Goal: Find contact information: Find contact information

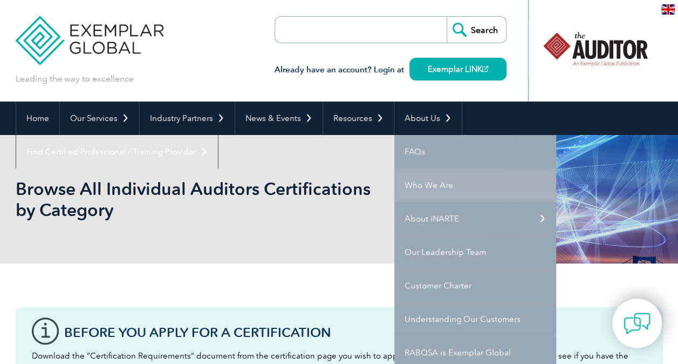
click at [445, 178] on link "Who We Are" at bounding box center [475, 184] width 162 height 33
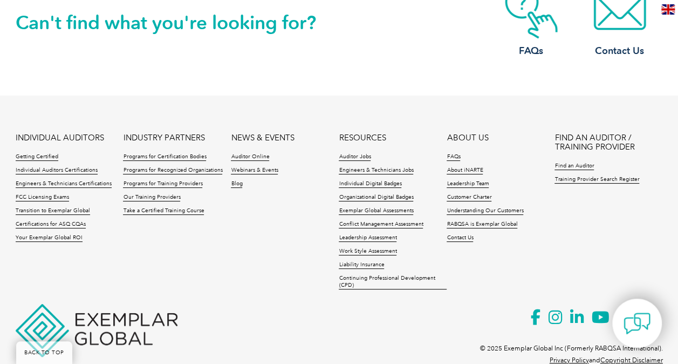
scroll to position [2028, 0]
click at [468, 234] on link "Contact Us" at bounding box center [460, 238] width 26 height 8
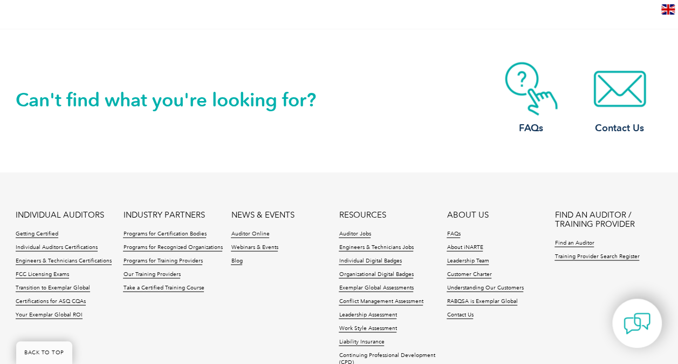
scroll to position [1025, 0]
